Goal: Information Seeking & Learning: Learn about a topic

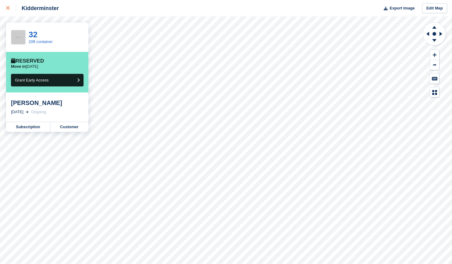
click at [8, 6] on div at bounding box center [11, 8] width 10 height 7
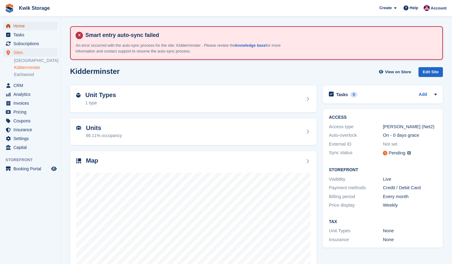
click at [25, 26] on span "Home" at bounding box center [31, 26] width 37 height 9
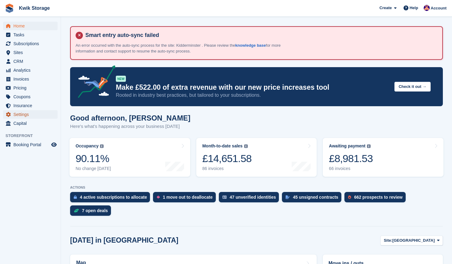
click at [27, 114] on span "Settings" at bounding box center [31, 114] width 37 height 9
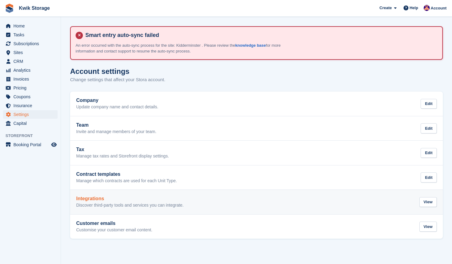
click at [175, 200] on h2 "Integrations" at bounding box center [130, 198] width 108 height 5
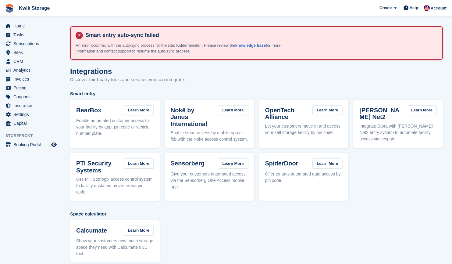
drag, startPoint x: 287, startPoint y: 196, endPoint x: 308, endPoint y: 110, distance: 88.0
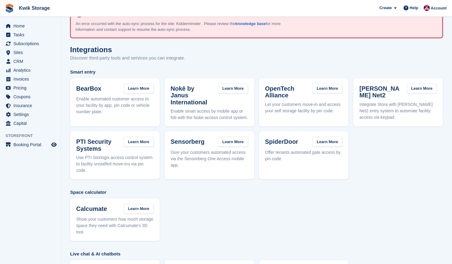
scroll to position [22, 0]
drag, startPoint x: 308, startPoint y: 110, endPoint x: 232, endPoint y: 219, distance: 132.4
click at [232, 219] on div "Calcumate Learn More Show your customers how much storage space they need with …" at bounding box center [256, 219] width 373 height 43
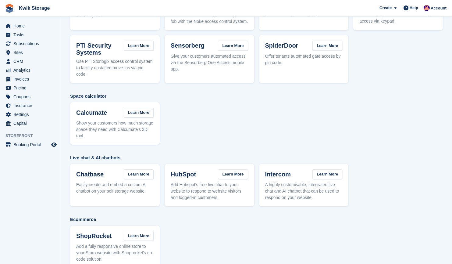
scroll to position [125, 0]
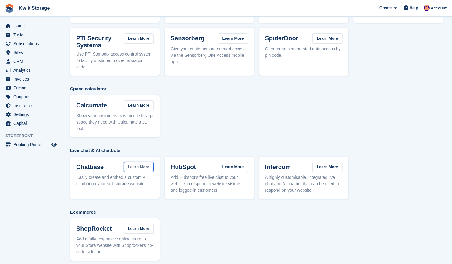
click at [142, 164] on link "Learn More" at bounding box center [139, 167] width 30 height 10
click at [232, 162] on link "Learn More" at bounding box center [233, 167] width 30 height 10
